Goal: Check status: Check status

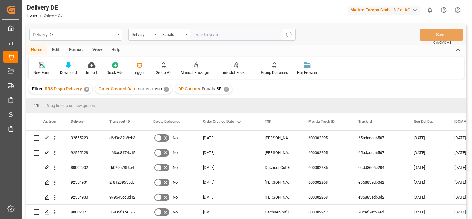
click at [85, 90] on div "Filter : RRS Dispo Delivery ✕" at bounding box center [60, 88] width 63 height 9
click at [85, 90] on div "✕" at bounding box center [86, 88] width 5 height 5
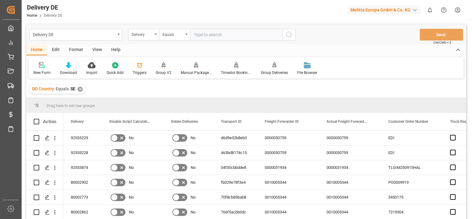
click at [199, 37] on input "text" at bounding box center [236, 35] width 93 height 12
paste input "92555545"
type input "92555545"
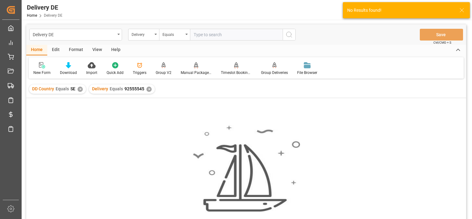
click at [78, 90] on div "✕" at bounding box center [80, 88] width 5 height 5
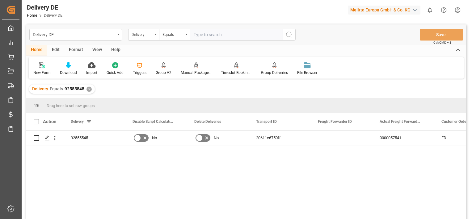
click at [88, 90] on div "✕" at bounding box center [88, 88] width 5 height 5
